Goal: Task Accomplishment & Management: Complete application form

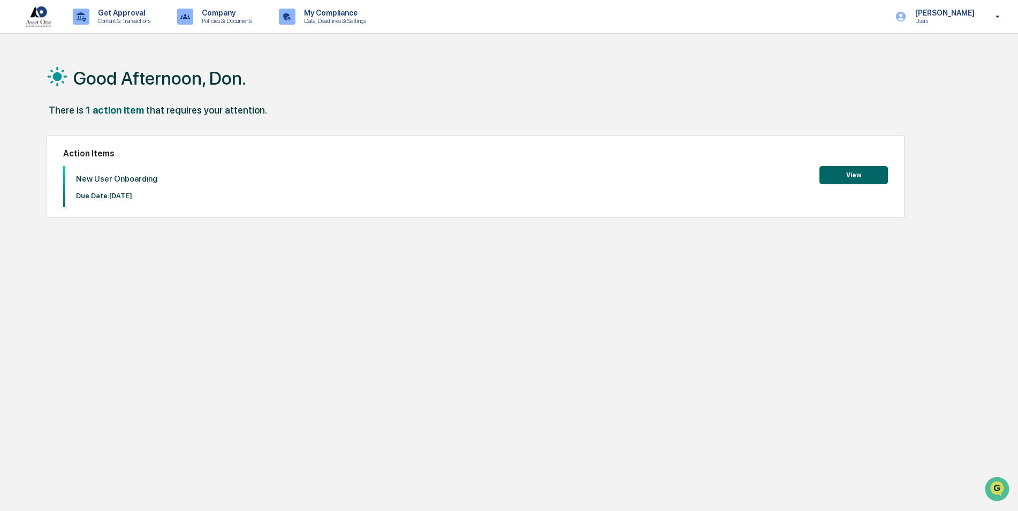
click at [844, 176] on button "View" at bounding box center [853, 175] width 69 height 18
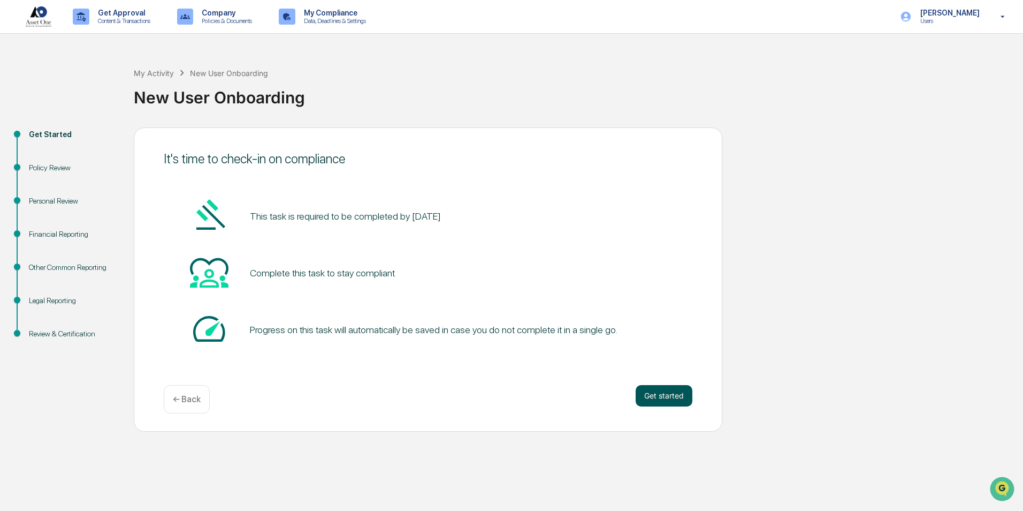
click at [663, 395] on button "Get started" at bounding box center [664, 395] width 57 height 21
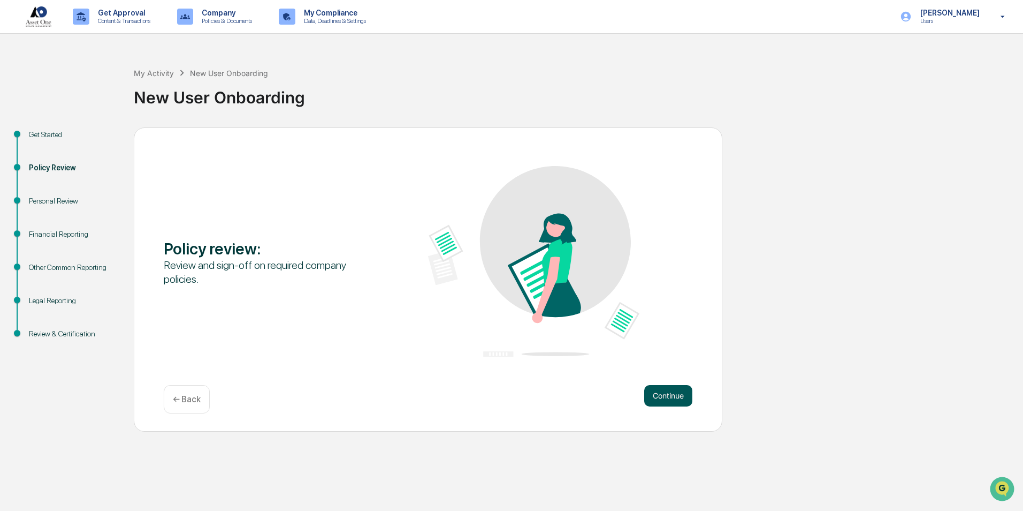
click at [666, 392] on button "Continue" at bounding box center [668, 395] width 48 height 21
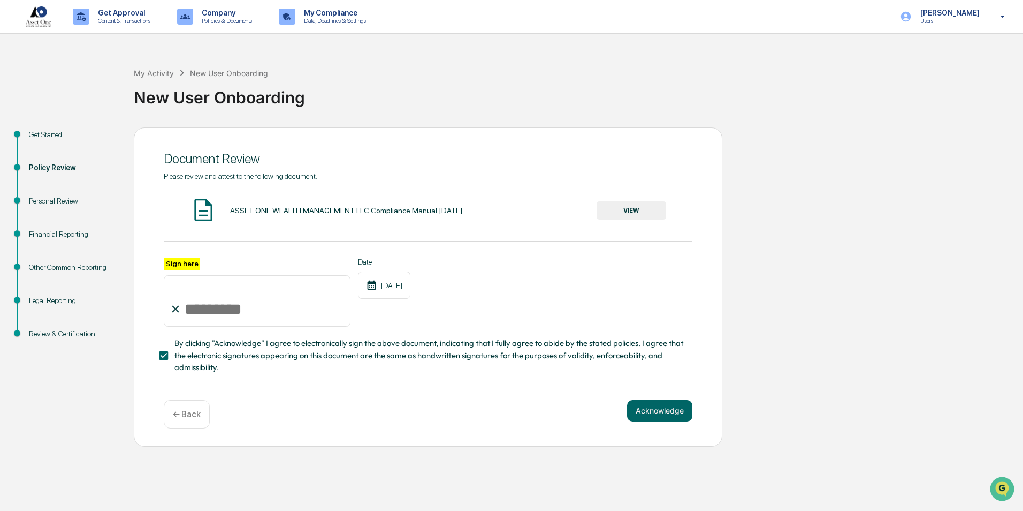
click at [191, 305] on input "Sign here" at bounding box center [257, 300] width 187 height 51
type input "**********"
click at [682, 421] on button "Acknowledge" at bounding box center [659, 410] width 65 height 21
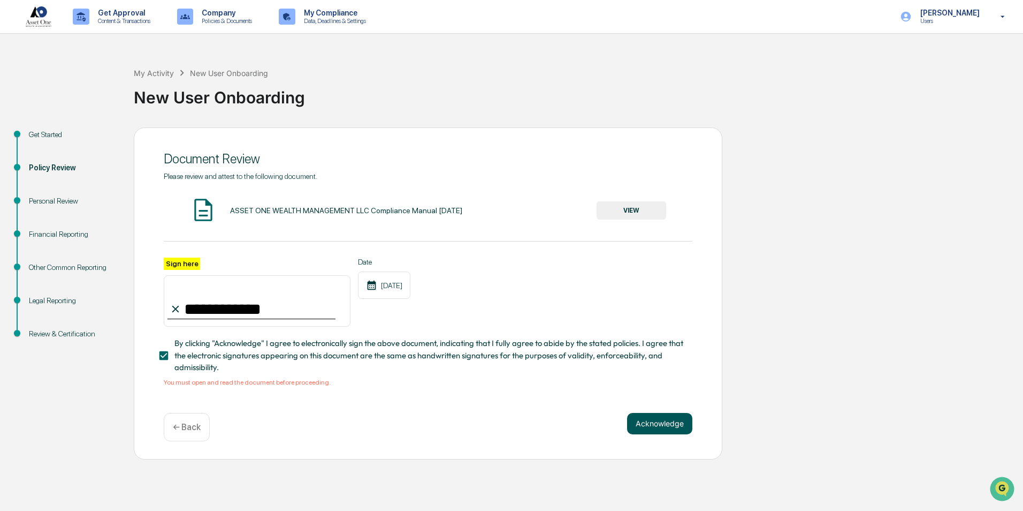
click at [658, 430] on button "Acknowledge" at bounding box center [659, 423] width 65 height 21
click at [204, 211] on img at bounding box center [203, 209] width 27 height 27
click at [282, 209] on div "ASSET ONE WEALTH MANAGEMENT LLC Compliance Manual [DATE]" at bounding box center [346, 210] width 232 height 9
click at [634, 209] on button "VIEW" at bounding box center [632, 210] width 70 height 18
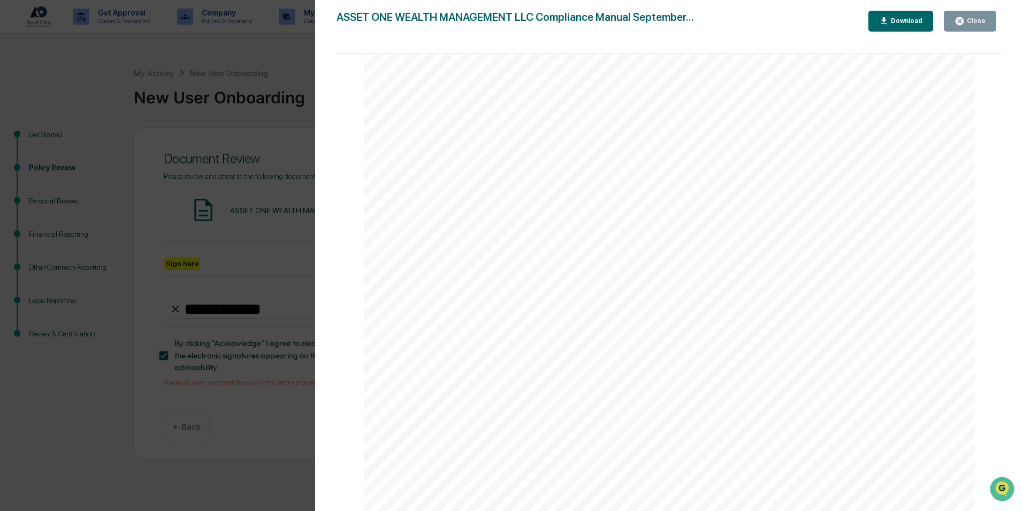
scroll to position [1820, 0]
click at [891, 28] on button "Download" at bounding box center [901, 21] width 65 height 21
click at [276, 104] on div "Version History [DATE] 08:46 PM [PERSON_NAME] ASSET ONE WEALTH MANAGEMENT LLC C…" at bounding box center [511, 255] width 1023 height 511
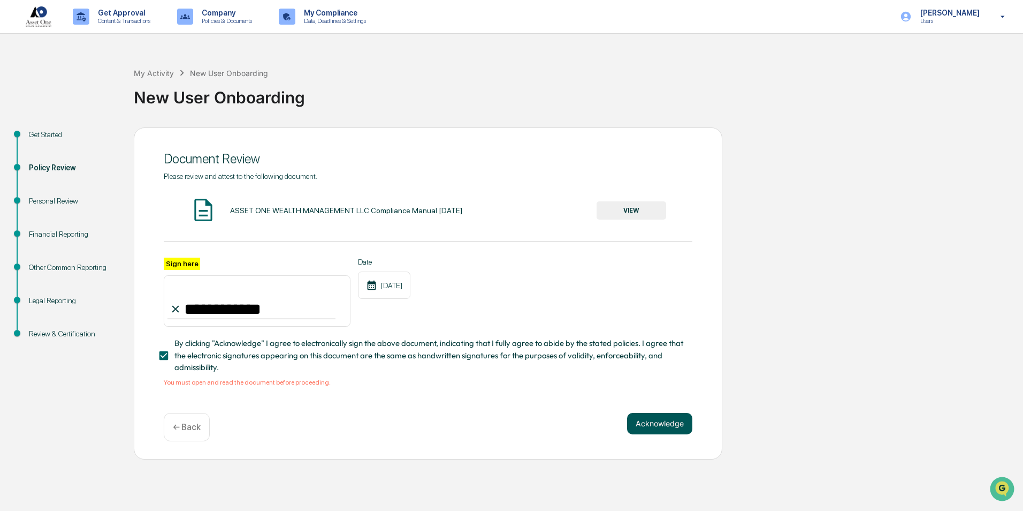
click at [660, 428] on button "Acknowledge" at bounding box center [659, 423] width 65 height 21
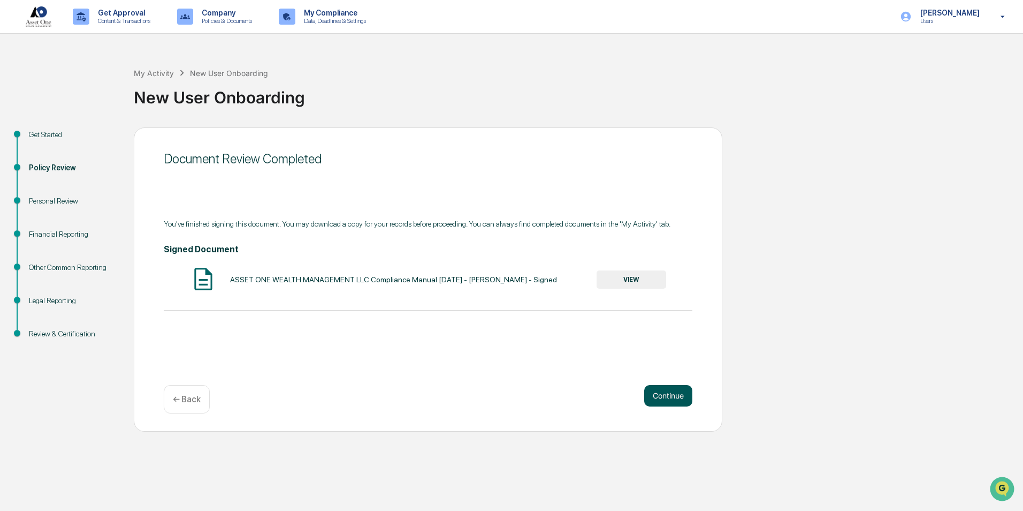
click at [658, 394] on button "Continue" at bounding box center [668, 395] width 48 height 21
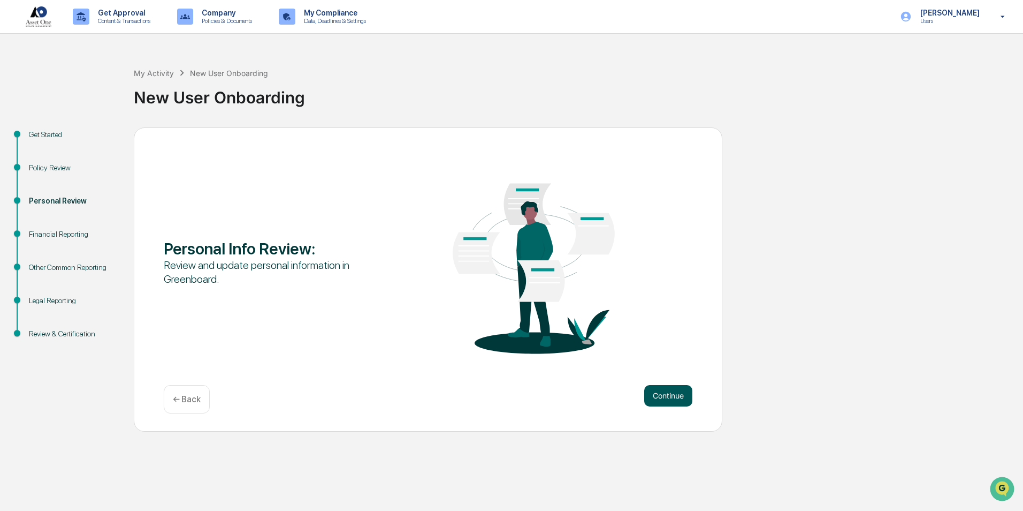
click at [662, 386] on button "Continue" at bounding box center [668, 395] width 48 height 21
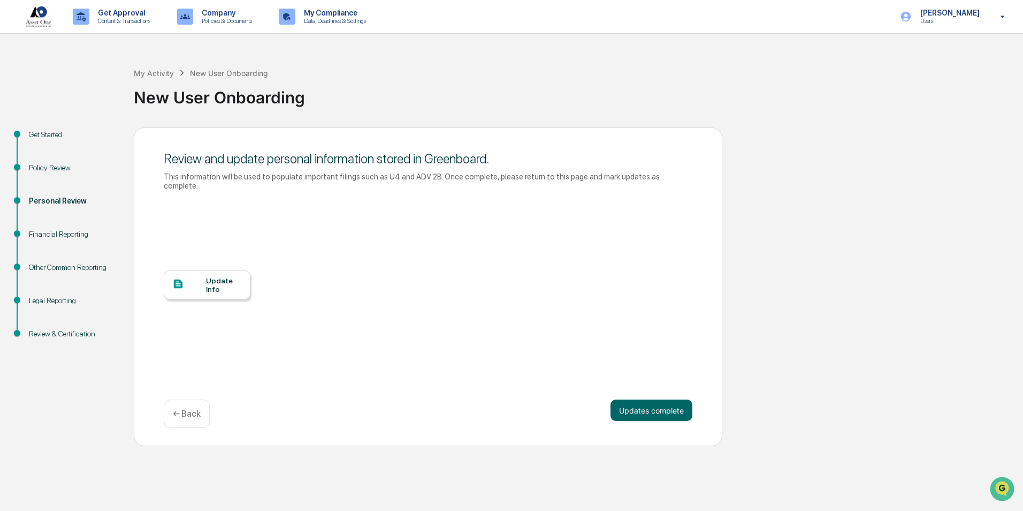
click at [204, 278] on div at bounding box center [189, 284] width 34 height 13
